Goal: Information Seeking & Learning: Learn about a topic

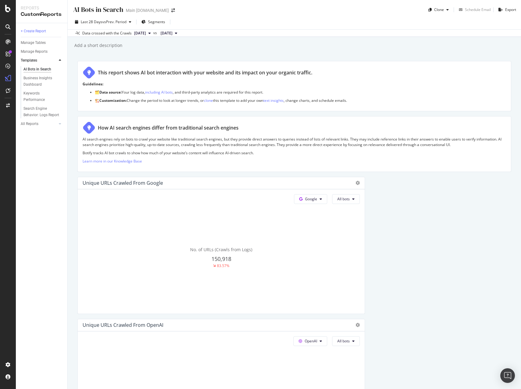
click at [9, 27] on icon at bounding box center [7, 26] width 5 height 5
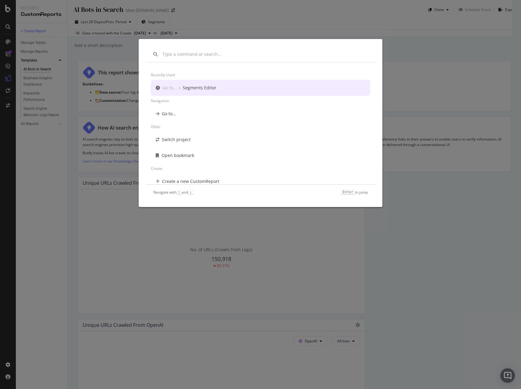
click at [26, 44] on div "Recently used Go to... › Segments Editor Navigation Go to... Other Switch proje…" at bounding box center [260, 194] width 521 height 389
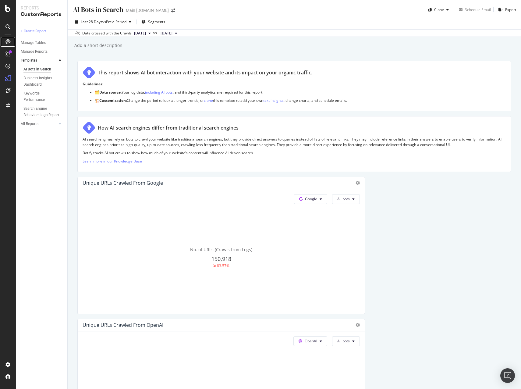
drag, startPoint x: 10, startPoint y: 41, endPoint x: 0, endPoint y: 41, distance: 10.4
click at [10, 41] on div at bounding box center [8, 42] width 10 height 10
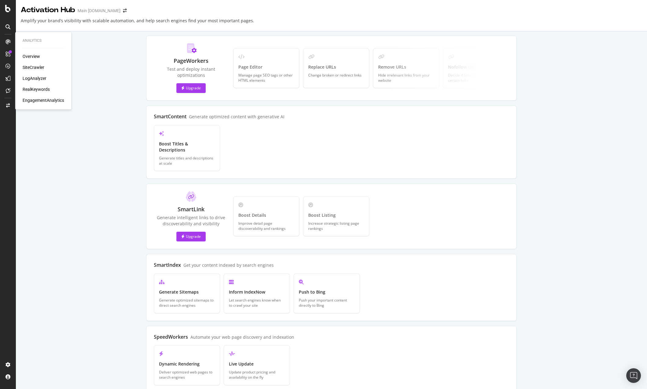
click at [34, 55] on div "Analytics Overview SiteCrawler LogAnalyzer RealKeywords EngagementAnalytics" at bounding box center [43, 70] width 51 height 75
click at [34, 56] on div "Overview" at bounding box center [31, 56] width 17 height 6
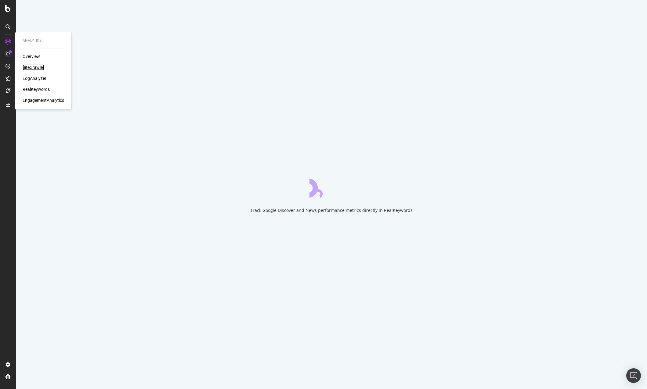
click at [34, 66] on div "SiteCrawler" at bounding box center [34, 67] width 22 height 6
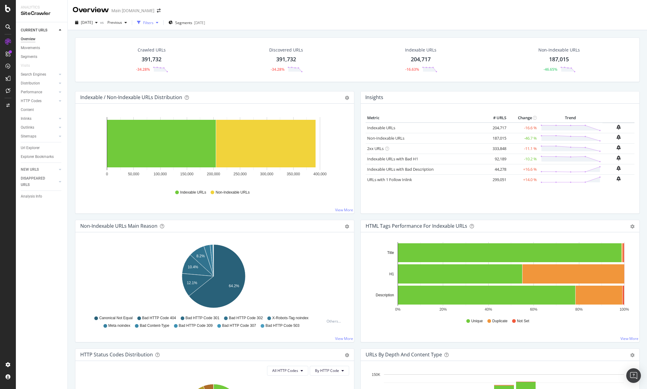
click at [153, 23] on div "Filters" at bounding box center [148, 22] width 10 height 5
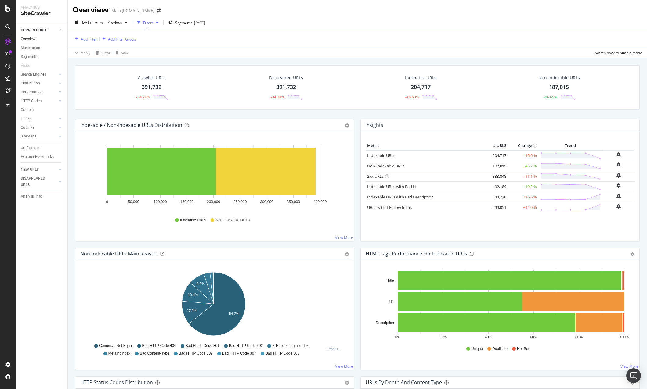
click at [90, 40] on div "Add Filter" at bounding box center [89, 39] width 16 height 5
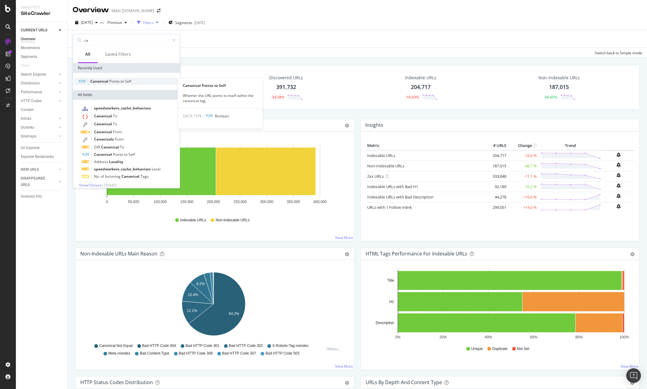
type input "ca"
click at [120, 81] on span "Points" at bounding box center [114, 81] width 11 height 5
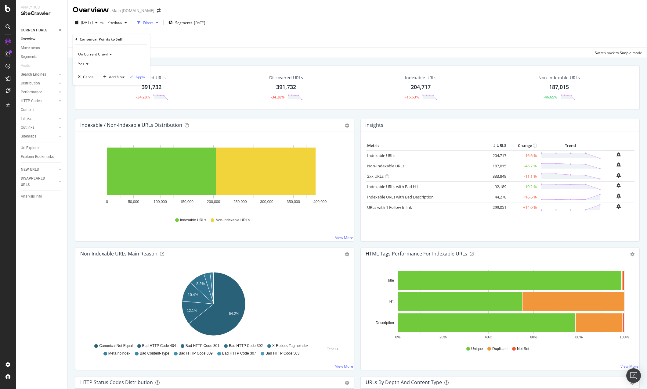
click at [86, 65] on icon at bounding box center [86, 64] width 4 height 4
click at [96, 82] on div "No" at bounding box center [111, 85] width 65 height 8
click at [134, 77] on div "button" at bounding box center [131, 77] width 8 height 4
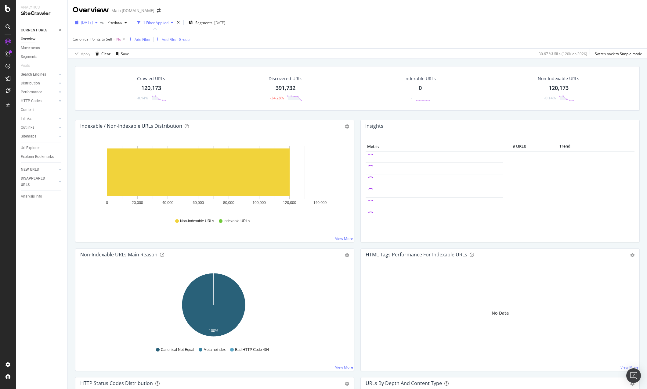
click at [93, 24] on span "[DATE]" at bounding box center [87, 22] width 12 height 5
click at [129, 25] on div "Previous" at bounding box center [117, 22] width 24 height 9
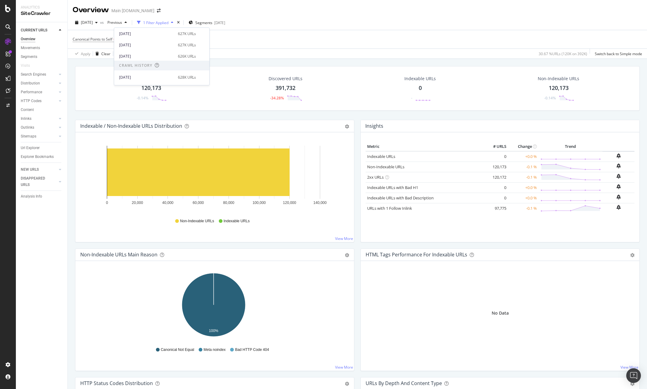
scroll to position [91, 0]
click at [157, 54] on div "[DATE]" at bounding box center [146, 54] width 55 height 5
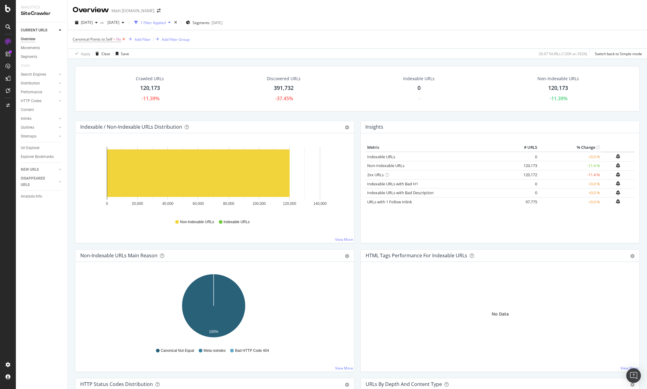
click at [125, 41] on icon at bounding box center [123, 39] width 5 height 6
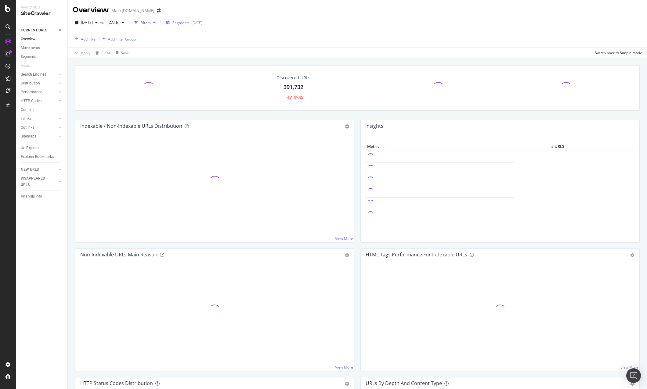
click at [202, 23] on div "[DATE]" at bounding box center [196, 22] width 11 height 5
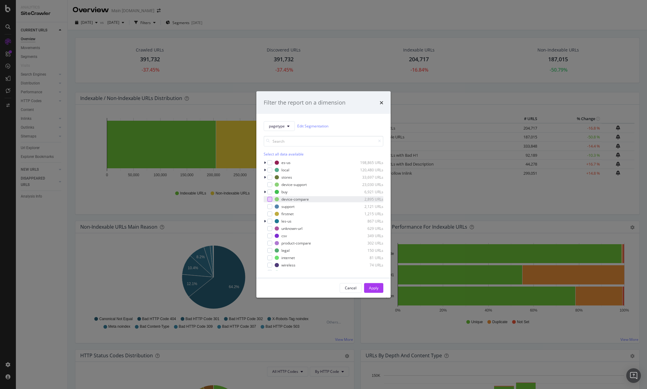
click at [270, 198] on div "modal" at bounding box center [269, 199] width 5 height 5
click at [268, 201] on div "modal" at bounding box center [269, 199] width 5 height 5
click at [271, 227] on div "modal" at bounding box center [269, 227] width 5 height 5
click at [269, 235] on div "modal" at bounding box center [269, 234] width 5 height 5
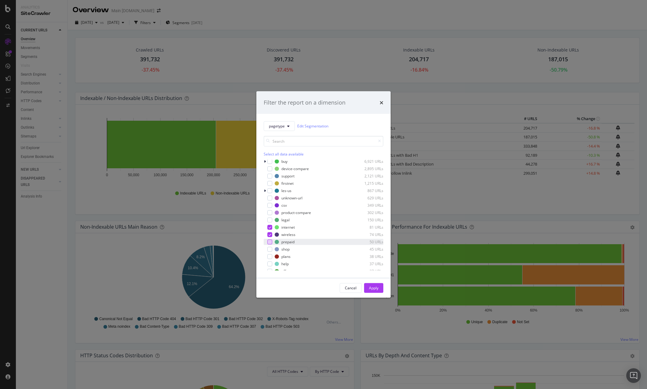
click at [270, 242] on div "modal" at bounding box center [269, 241] width 5 height 5
click at [271, 198] on div "modal" at bounding box center [269, 195] width 5 height 5
click at [269, 262] on div "modal" at bounding box center [269, 260] width 5 height 5
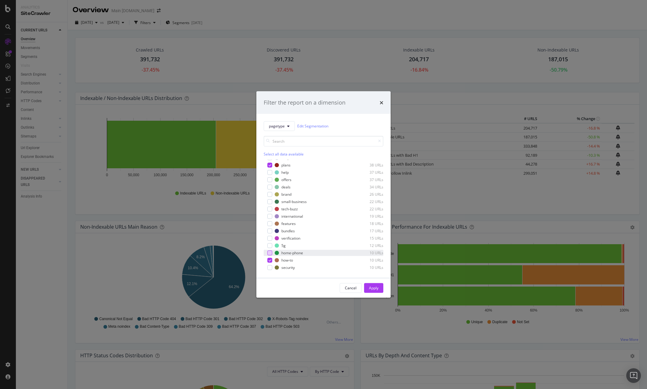
click at [269, 254] on div "modal" at bounding box center [269, 252] width 5 height 5
click at [268, 248] on div "5g 12 URLs" at bounding box center [323, 245] width 120 height 6
click at [269, 232] on div "modal" at bounding box center [269, 230] width 5 height 5
click at [269, 224] on div "modal" at bounding box center [269, 223] width 5 height 5
click at [268, 216] on div "modal" at bounding box center [269, 216] width 5 height 5
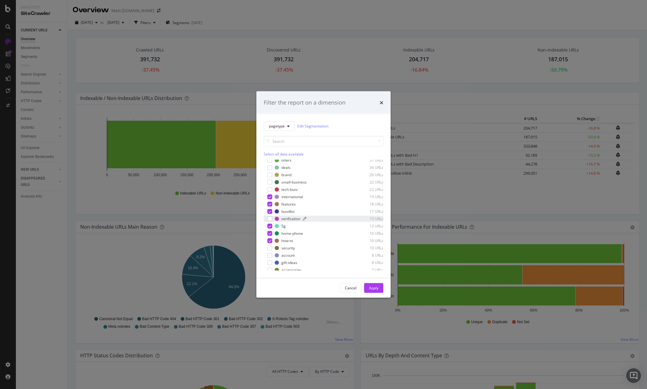
scroll to position [111, 0]
click at [269, 205] on div "modal" at bounding box center [269, 205] width 5 height 5
click at [269, 198] on div "modal" at bounding box center [269, 197] width 5 height 5
click at [269, 192] on div "modal" at bounding box center [269, 190] width 5 height 5
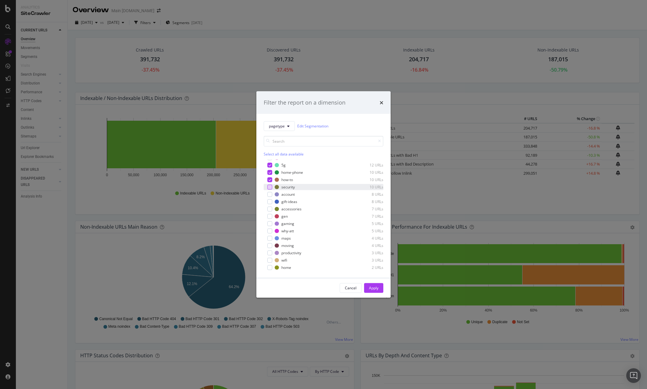
click at [270, 187] on div "modal" at bounding box center [269, 187] width 5 height 5
click at [270, 195] on div "modal" at bounding box center [269, 194] width 5 height 5
click at [271, 202] on div "modal" at bounding box center [269, 201] width 5 height 5
click at [271, 210] on div "modal" at bounding box center [269, 208] width 5 height 5
click at [269, 188] on icon "modal" at bounding box center [269, 186] width 3 height 3
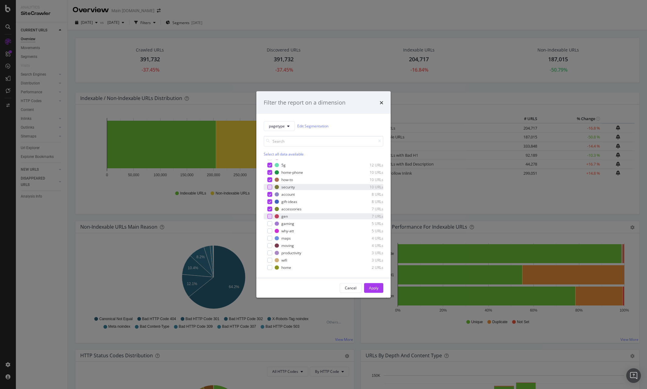
click at [270, 217] on div "modal" at bounding box center [269, 216] width 5 height 5
click at [270, 222] on div "modal" at bounding box center [269, 223] width 5 height 5
click at [268, 231] on div "modal" at bounding box center [269, 230] width 5 height 5
click at [270, 238] on div "modal" at bounding box center [269, 238] width 5 height 5
click at [270, 246] on div "modal" at bounding box center [269, 245] width 5 height 5
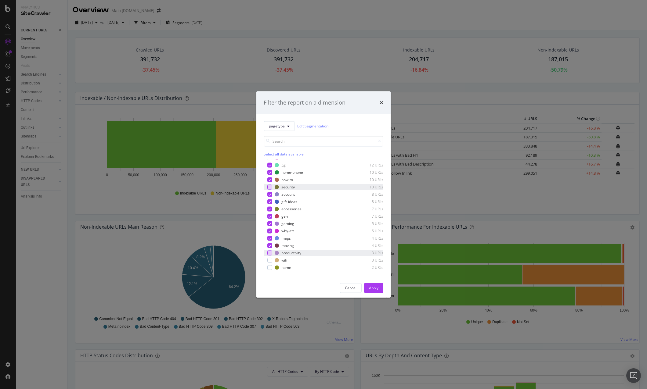
click at [269, 253] on div "modal" at bounding box center [269, 252] width 5 height 5
click at [268, 259] on div "modal" at bounding box center [269, 260] width 5 height 5
click at [268, 269] on div "modal" at bounding box center [269, 267] width 5 height 5
drag, startPoint x: 270, startPoint y: 267, endPoint x: 285, endPoint y: 278, distance: 18.5
click at [285, 278] on div "pagetype Edit Segmentation Select all data available es-us 198,865 URLs local 1…" at bounding box center [323, 196] width 134 height 164
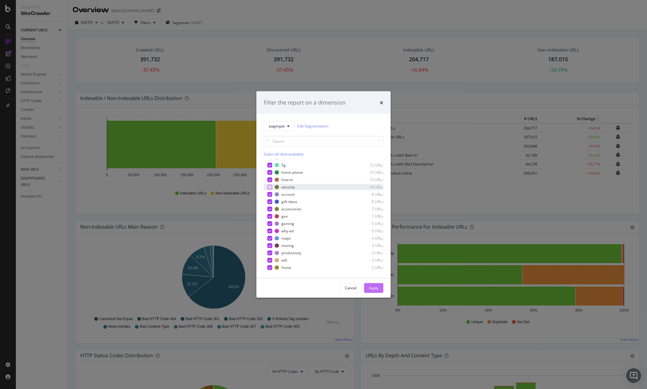
click at [378, 288] on button "Apply" at bounding box center [373, 288] width 19 height 10
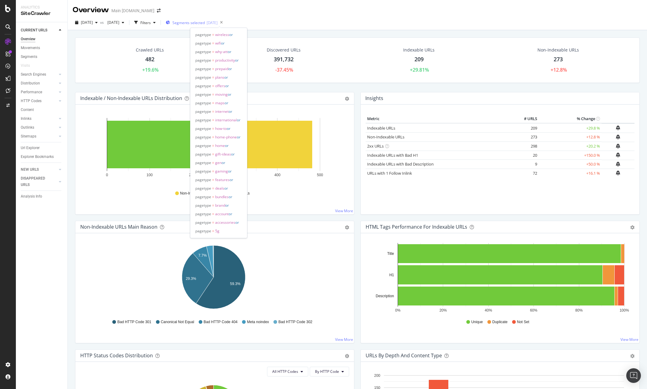
click at [202, 23] on span "Segments selected" at bounding box center [188, 22] width 32 height 5
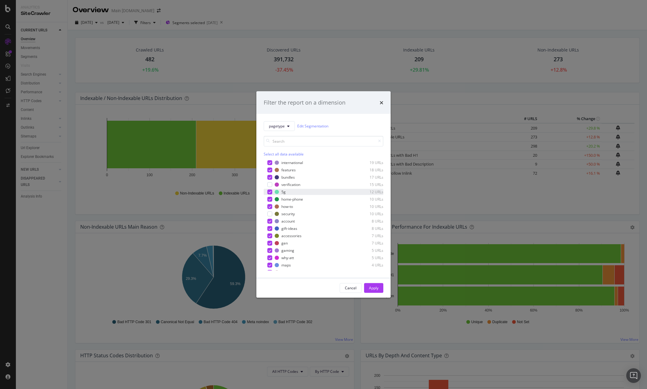
scroll to position [202, 0]
drag, startPoint x: 368, startPoint y: 289, endPoint x: 163, endPoint y: 34, distance: 327.1
click at [369, 289] on div "Apply" at bounding box center [373, 287] width 9 height 5
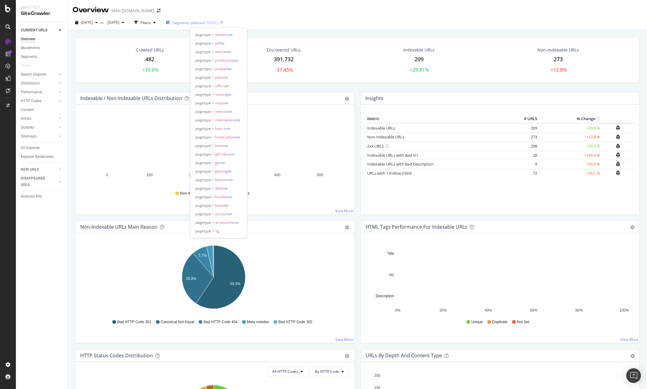
click at [205, 20] on span "Segments selected" at bounding box center [188, 22] width 32 height 5
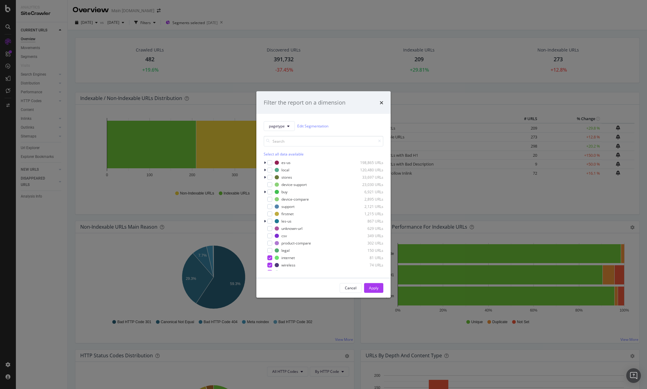
drag, startPoint x: 171, startPoint y: 32, endPoint x: 168, endPoint y: 28, distance: 5.2
click at [170, 32] on div "Filter the report on a dimension pagetype Edit Segmentation Select all data ava…" at bounding box center [323, 194] width 647 height 389
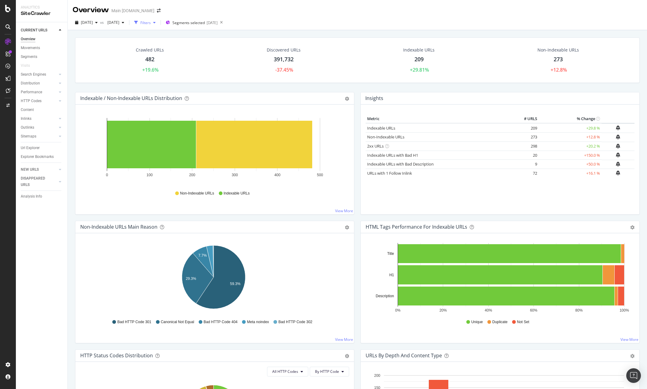
click at [151, 24] on div "Filters" at bounding box center [145, 22] width 10 height 5
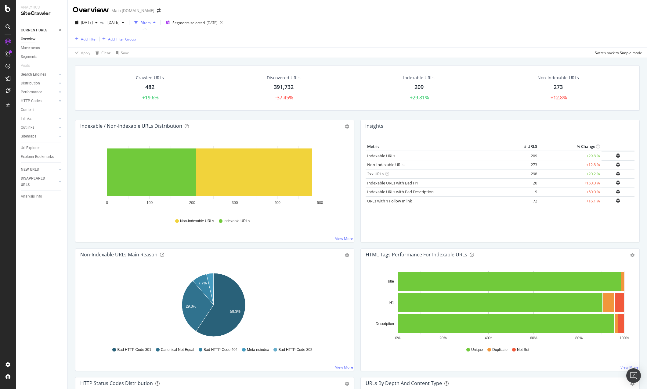
click at [94, 39] on div "Add Filter" at bounding box center [89, 39] width 16 height 5
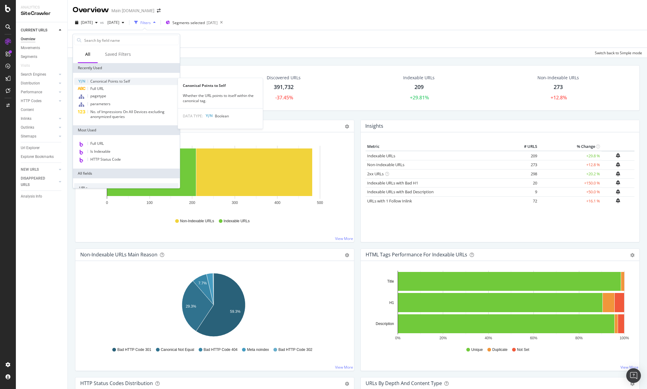
click at [122, 82] on span "Canonical Points to Self" at bounding box center [110, 81] width 40 height 5
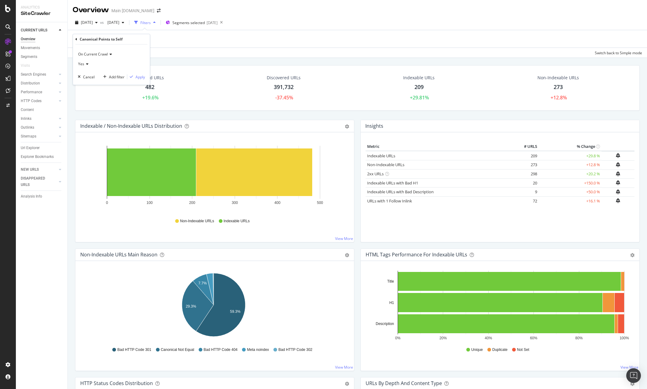
click at [86, 63] on icon at bounding box center [86, 64] width 4 height 4
click at [94, 84] on div "No" at bounding box center [111, 85] width 65 height 8
click at [134, 75] on div "Apply" at bounding box center [136, 76] width 18 height 5
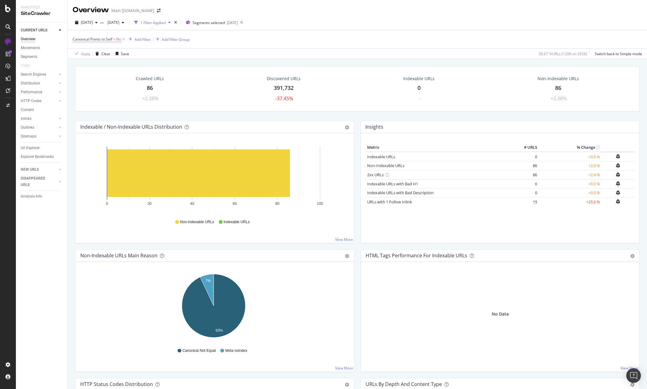
click at [102, 41] on span "Canonical Points to Self" at bounding box center [93, 39] width 40 height 5
click at [225, 47] on div "Canonical Points to Self = No Add Filter Add Filter Group" at bounding box center [357, 39] width 569 height 18
click at [104, 41] on span "Canonical Points to Self" at bounding box center [93, 39] width 40 height 5
click at [219, 25] on div "Segments selected [DATE]" at bounding box center [212, 22] width 52 height 9
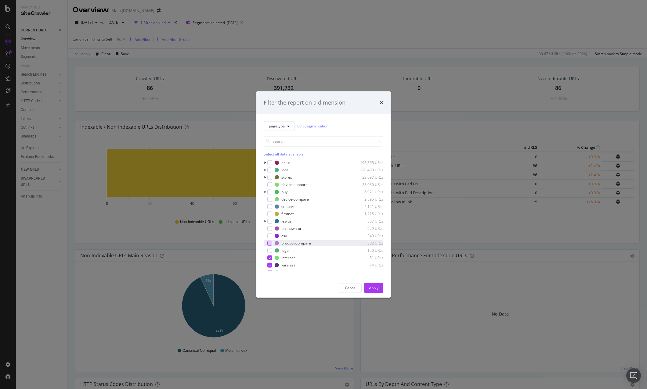
click at [270, 243] on div "modal" at bounding box center [269, 243] width 5 height 5
click at [268, 201] on div "modal" at bounding box center [269, 199] width 5 height 5
click at [376, 287] on div "Apply" at bounding box center [373, 287] width 9 height 5
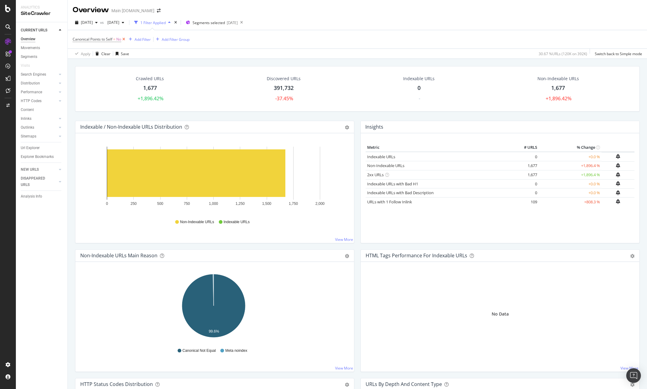
click at [124, 39] on icon at bounding box center [123, 39] width 5 height 6
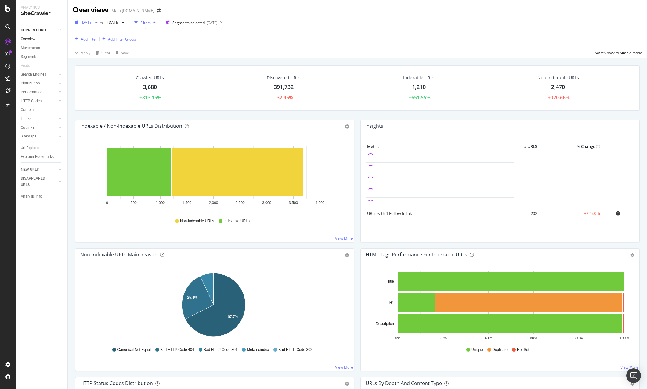
click at [93, 24] on span "[DATE]" at bounding box center [87, 22] width 12 height 5
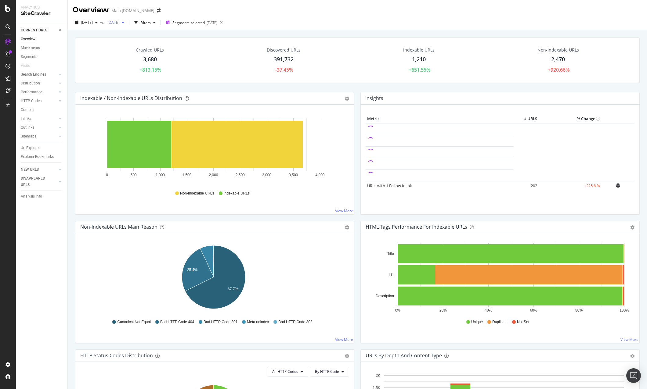
click at [119, 23] on span "[DATE]" at bounding box center [112, 22] width 14 height 5
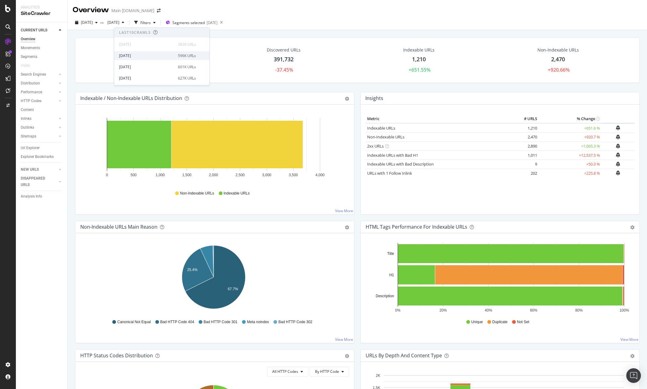
click at [141, 55] on div "[DATE]" at bounding box center [146, 55] width 55 height 5
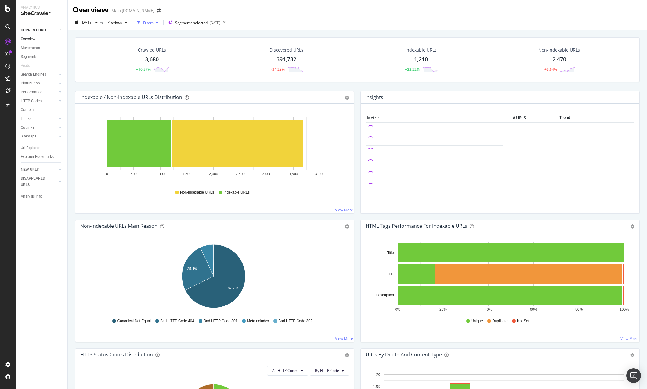
click at [161, 25] on div "Filters" at bounding box center [147, 22] width 26 height 9
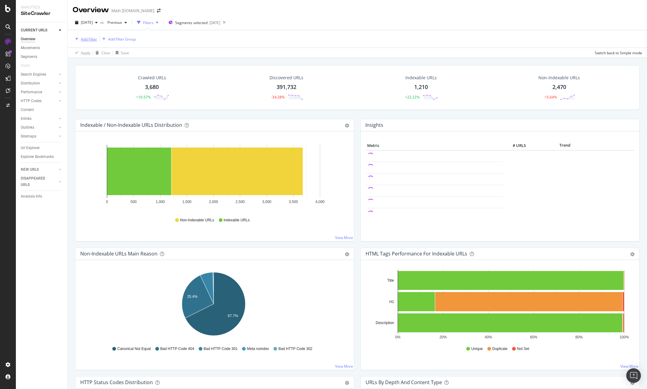
click at [93, 41] on div "Add Filter" at bounding box center [89, 39] width 16 height 5
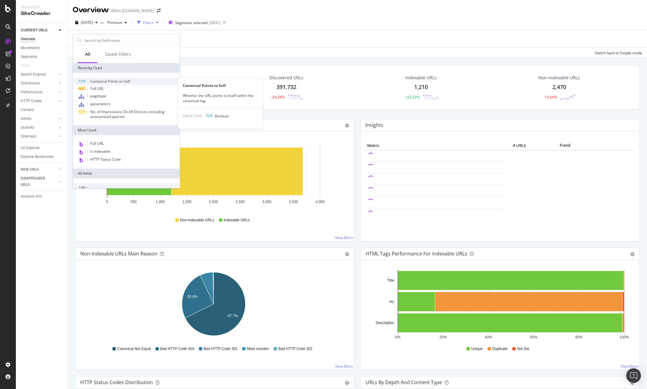
click at [102, 81] on span "Canonical Points to Self" at bounding box center [110, 81] width 40 height 5
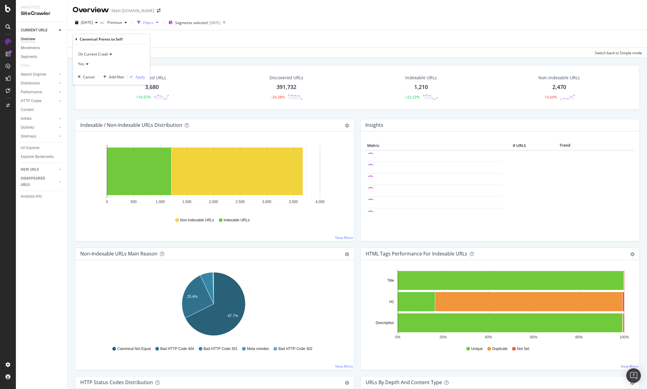
click at [88, 64] on div "Yes" at bounding box center [111, 64] width 67 height 10
click at [96, 82] on div "No" at bounding box center [111, 85] width 65 height 8
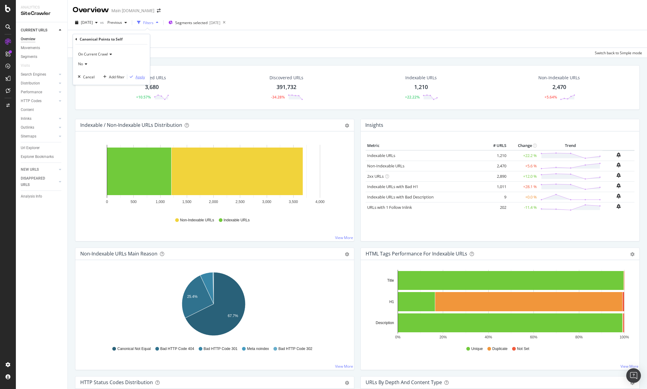
click at [136, 77] on div "Apply" at bounding box center [139, 76] width 9 height 5
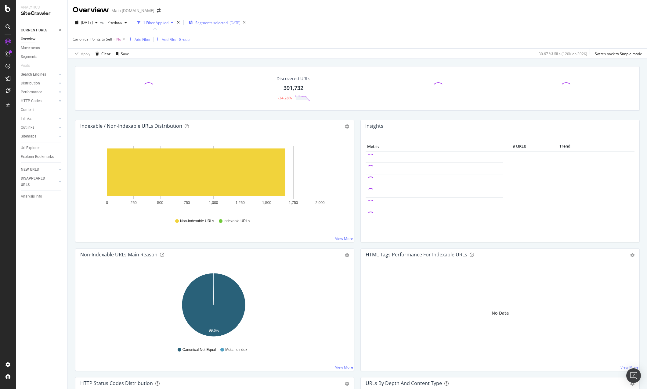
click at [227, 23] on span "Segments selected" at bounding box center [211, 22] width 32 height 5
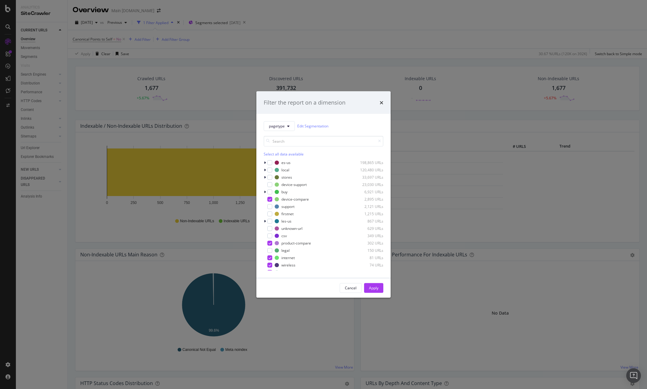
click at [341, 61] on div "Filter the report on a dimension pagetype Edit Segmentation Select all data ava…" at bounding box center [323, 194] width 647 height 389
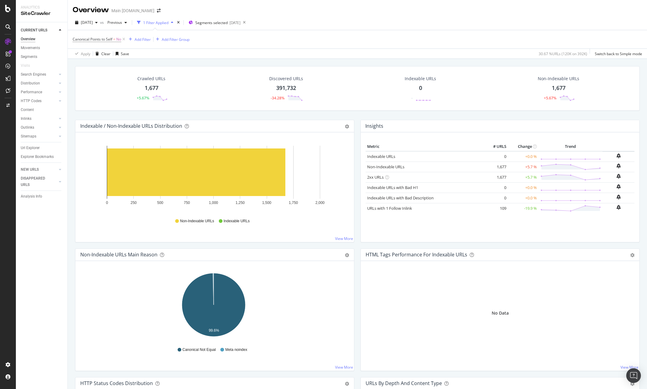
click at [275, 45] on div "Canonical Points to Self = No Add Filter Add Filter Group" at bounding box center [357, 39] width 569 height 18
drag, startPoint x: 165, startPoint y: 87, endPoint x: 154, endPoint y: 88, distance: 11.6
click at [153, 88] on div "1,677" at bounding box center [152, 88] width 14 height 8
click at [154, 88] on div "Crawled URLs 1,677 +5.67% Discovered URLs 391,732 -34.28% Indexable URLs 0 - No…" at bounding box center [357, 253] width 579 height 389
click at [124, 41] on icon at bounding box center [123, 39] width 5 height 6
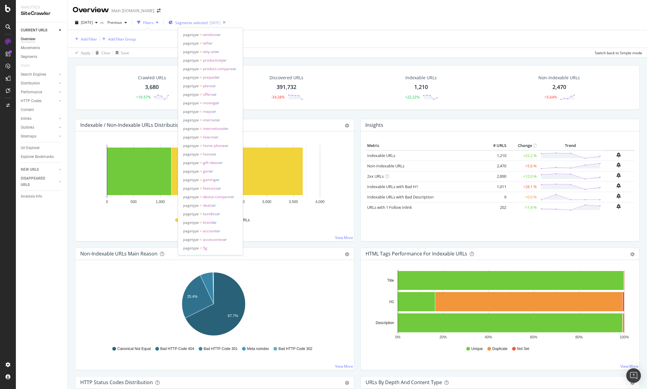
click at [199, 25] on span "Segments selected" at bounding box center [191, 22] width 32 height 5
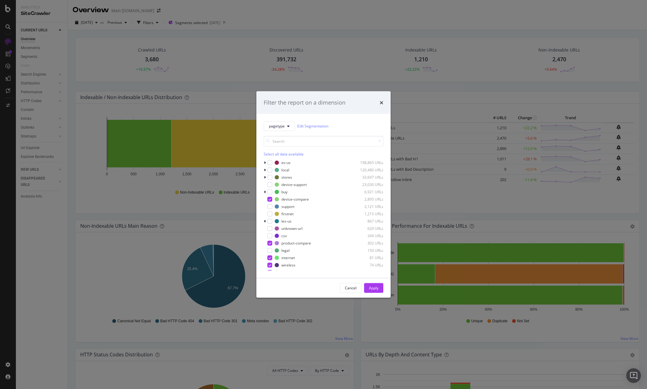
click at [285, 156] on div "Select all data available" at bounding box center [323, 153] width 120 height 5
click at [374, 288] on div "Apply" at bounding box center [373, 287] width 9 height 5
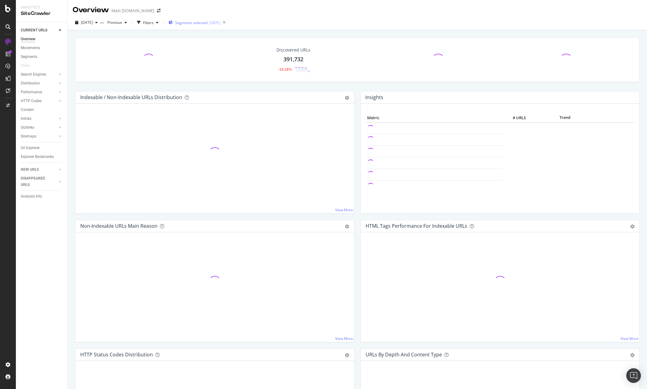
click at [213, 26] on div "Segments selected [DATE]" at bounding box center [194, 22] width 52 height 9
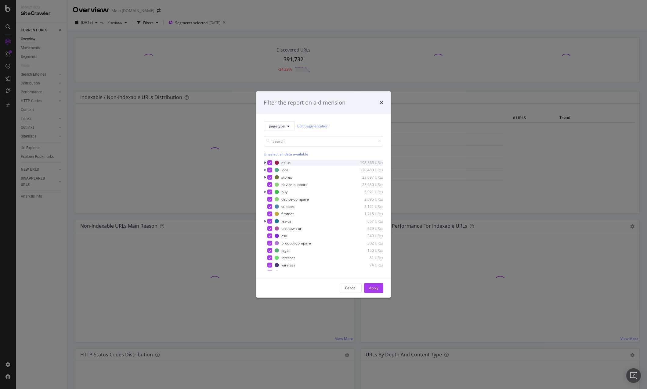
click at [269, 161] on div "modal" at bounding box center [269, 162] width 5 height 5
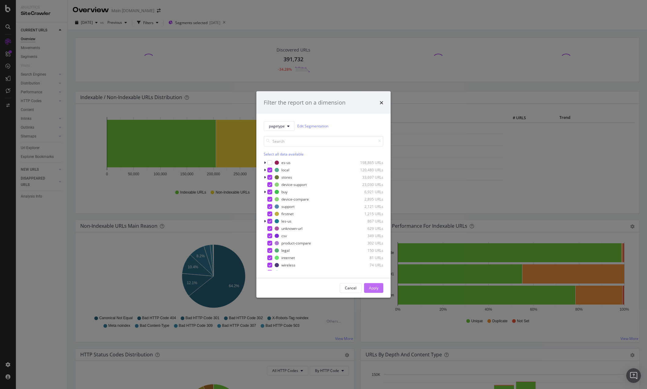
click at [370, 288] on div "Apply" at bounding box center [373, 287] width 9 height 5
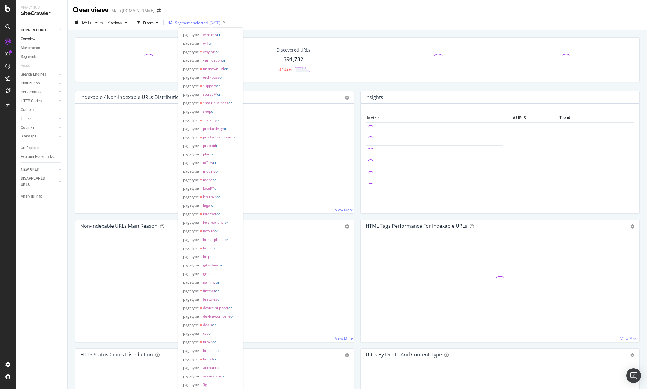
click at [195, 21] on span "Segments selected" at bounding box center [191, 22] width 32 height 5
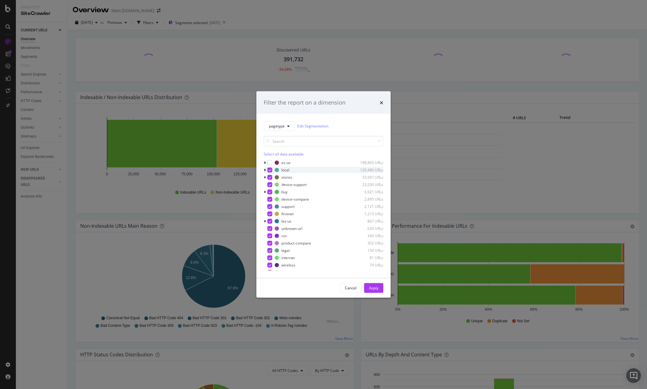
click at [266, 168] on div "modal" at bounding box center [265, 170] width 4 height 6
click at [263, 167] on div "pagetype Edit Segmentation Select all data available es-us 198,865 URLs local 1…" at bounding box center [323, 196] width 134 height 164
click at [266, 170] on div "modal" at bounding box center [265, 170] width 4 height 6
click at [268, 171] on div "modal" at bounding box center [269, 169] width 5 height 5
click at [267, 178] on div "modal" at bounding box center [269, 177] width 5 height 5
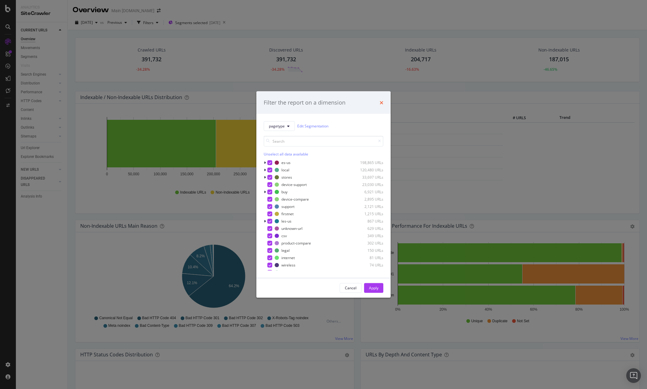
click at [382, 102] on icon "times" at bounding box center [381, 102] width 4 height 5
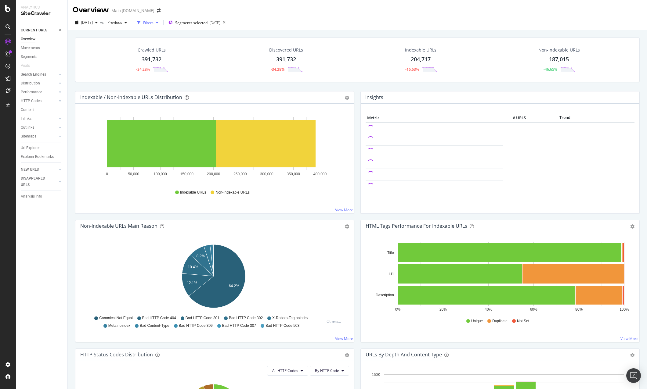
click at [161, 26] on div "Filters" at bounding box center [147, 22] width 26 height 9
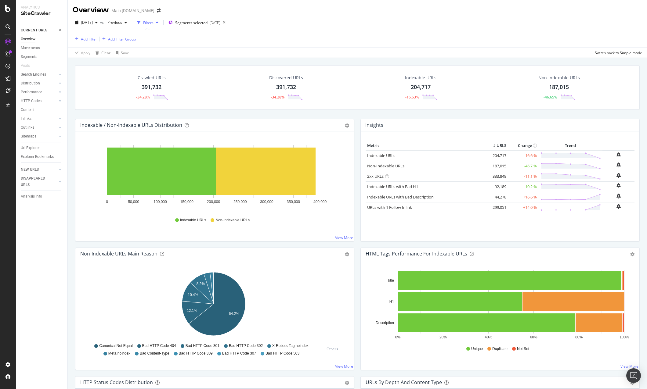
click at [156, 86] on div "391,732" at bounding box center [152, 87] width 20 height 8
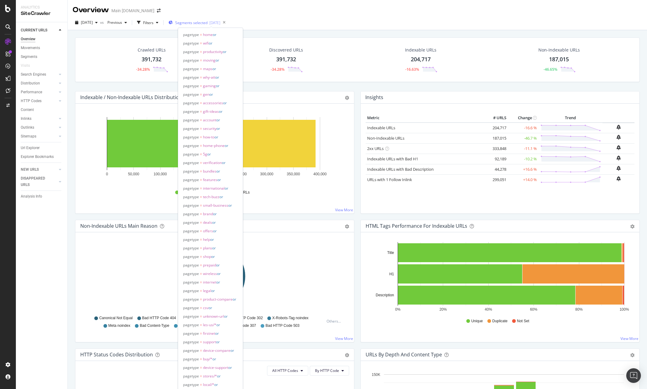
click at [199, 25] on span "Segments selected" at bounding box center [191, 22] width 32 height 5
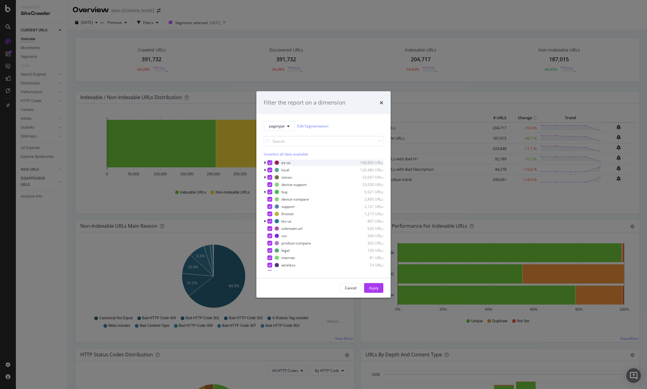
click at [270, 162] on icon "modal" at bounding box center [269, 162] width 3 height 3
click at [269, 169] on icon "modal" at bounding box center [269, 169] width 3 height 3
click at [269, 177] on icon "modal" at bounding box center [269, 177] width 3 height 3
click at [379, 288] on button "Apply" at bounding box center [373, 288] width 19 height 10
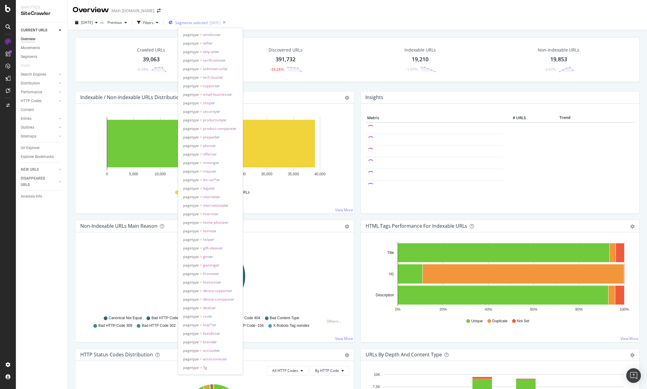
click at [192, 23] on span "Segments selected" at bounding box center [191, 22] width 32 height 5
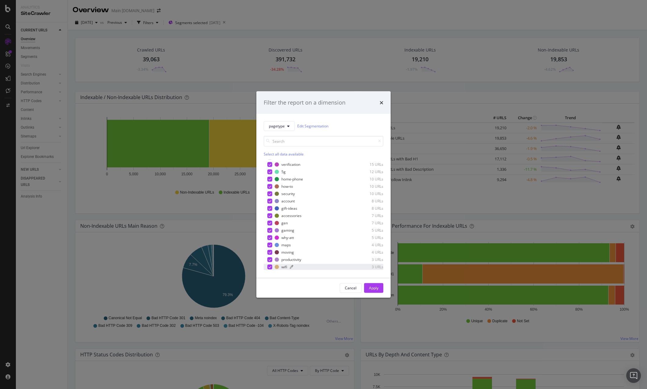
scroll to position [202, 0]
click at [370, 288] on div "Apply" at bounding box center [373, 287] width 9 height 5
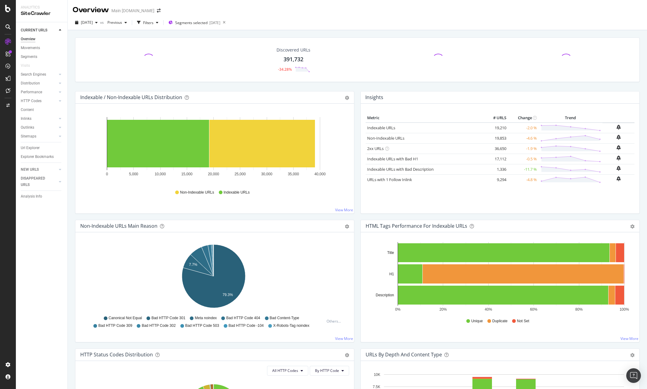
click at [378, 287] on icon "0% 20% 40% 60% 80% 100% Title H1 Description" at bounding box center [498, 277] width 267 height 71
click at [200, 21] on span "Segments selected" at bounding box center [191, 22] width 32 height 5
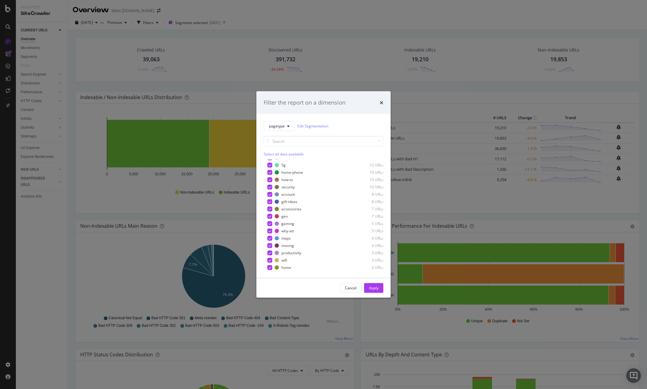
click at [183, 86] on div "Filter the report on a dimension pagetype Edit Segmentation Select all data ava…" at bounding box center [323, 194] width 647 height 389
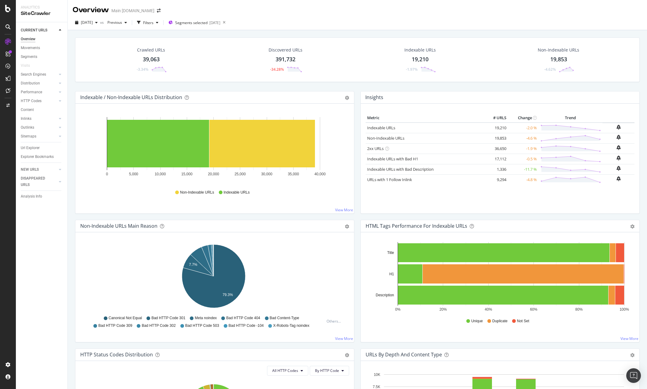
click at [159, 61] on div "39,063" at bounding box center [151, 60] width 17 height 8
click at [220, 26] on div "Segments selected [DATE]" at bounding box center [194, 22] width 52 height 9
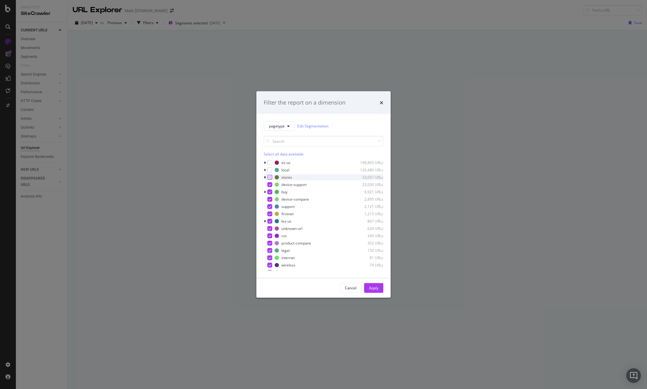
click at [270, 179] on div "modal" at bounding box center [269, 177] width 5 height 5
click at [269, 172] on div "modal" at bounding box center [269, 169] width 5 height 5
click at [271, 177] on div "modal" at bounding box center [269, 177] width 5 height 5
click at [270, 170] on icon "modal" at bounding box center [269, 169] width 3 height 3
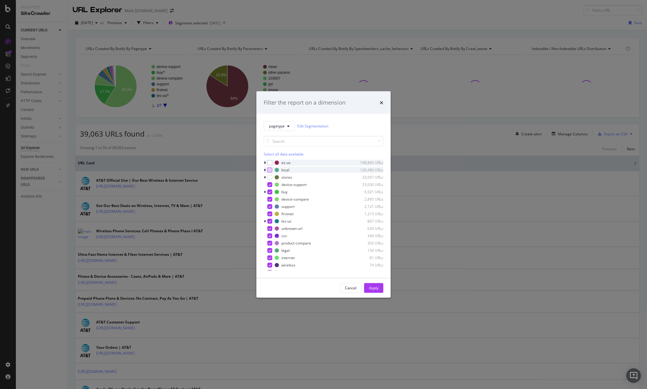
click at [264, 163] on icon "modal" at bounding box center [265, 163] width 2 height 4
click at [269, 164] on div "modal" at bounding box center [269, 162] width 5 height 5
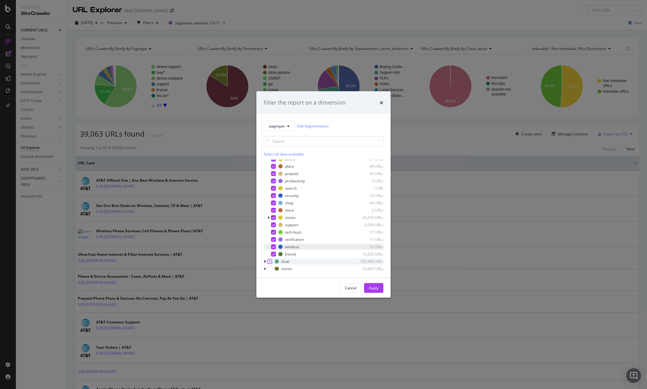
scroll to position [122, 0]
click at [273, 217] on icon "modal" at bounding box center [273, 216] width 3 height 3
click at [273, 209] on icon "modal" at bounding box center [273, 208] width 3 height 3
click at [372, 288] on div "Apply" at bounding box center [373, 287] width 9 height 5
